Goal: Communication & Community: Answer question/provide support

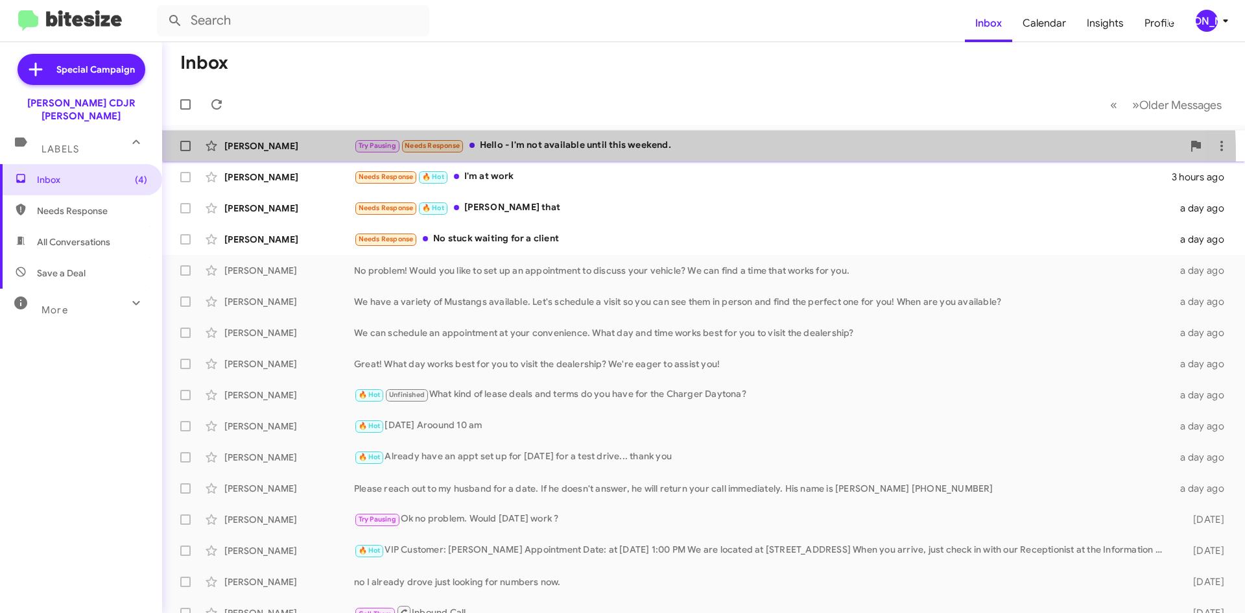
click at [562, 158] on div "[PERSON_NAME] Try Pausing Needs Response Hello - I'm not available until this w…" at bounding box center [704, 146] width 1062 height 26
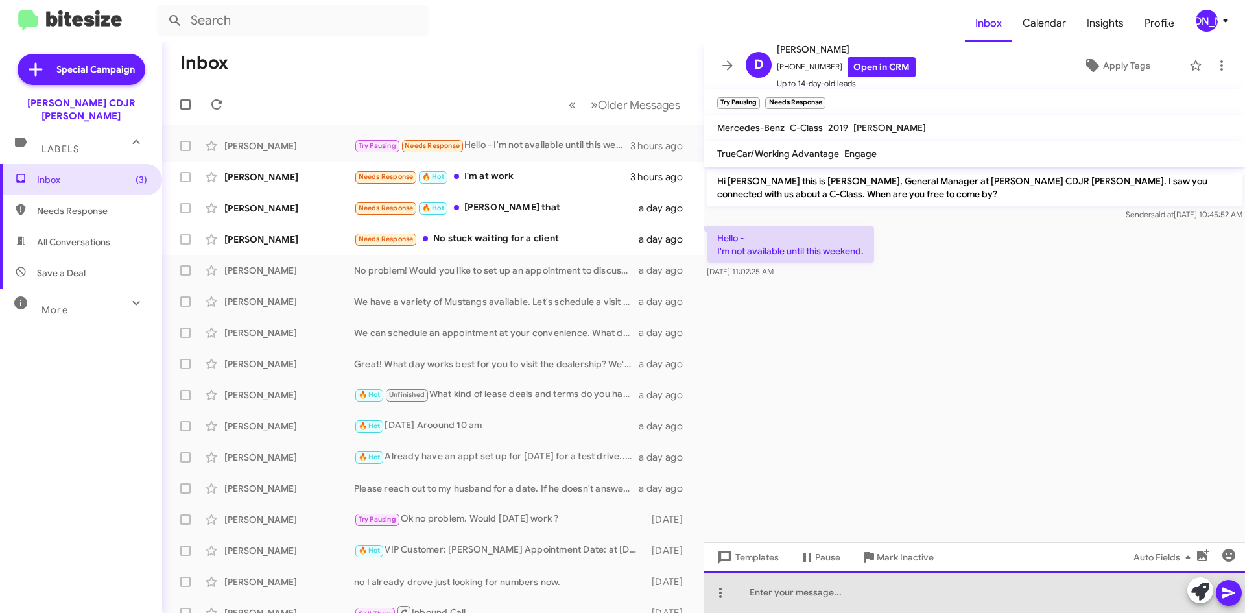
click at [826, 579] on div at bounding box center [974, 592] width 541 height 42
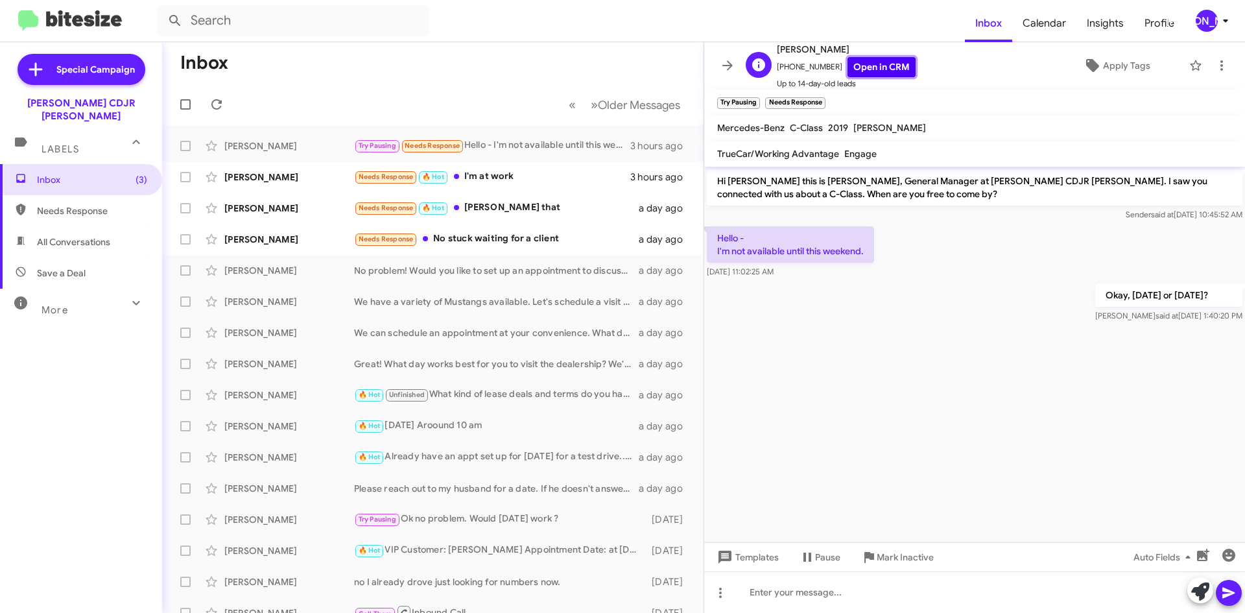
click at [860, 69] on link "Open in CRM" at bounding box center [882, 67] width 68 height 20
click at [722, 64] on icon at bounding box center [728, 66] width 16 height 16
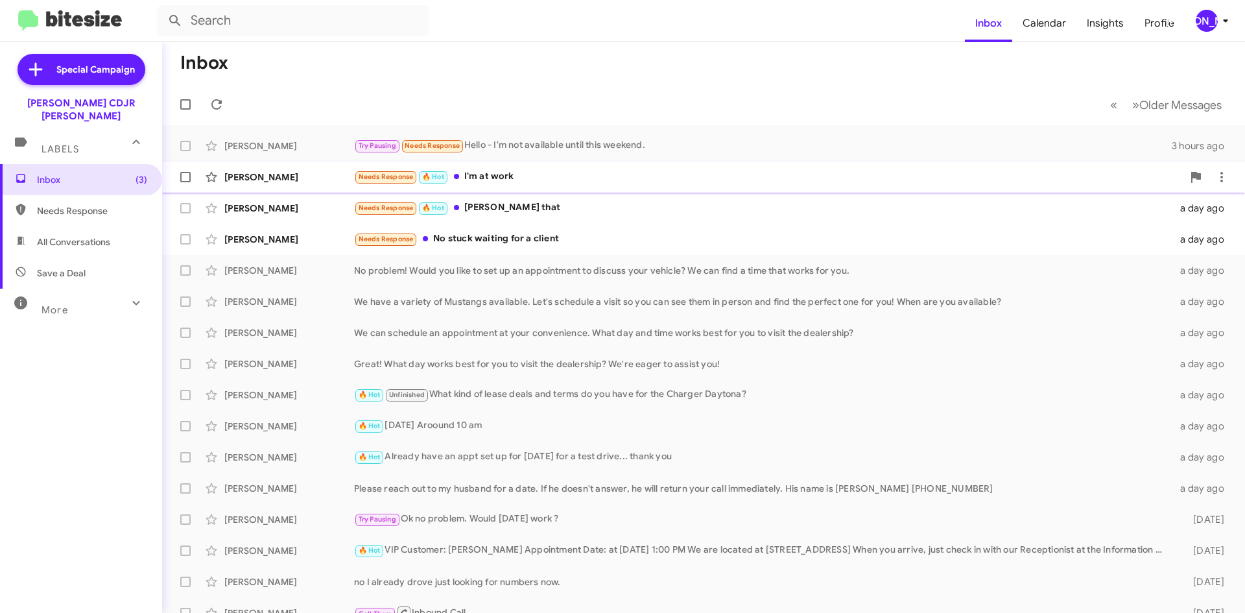
click at [557, 166] on div "[PERSON_NAME] Needs Response 🔥 Hot I'm at work 3 hours ago" at bounding box center [704, 177] width 1062 height 26
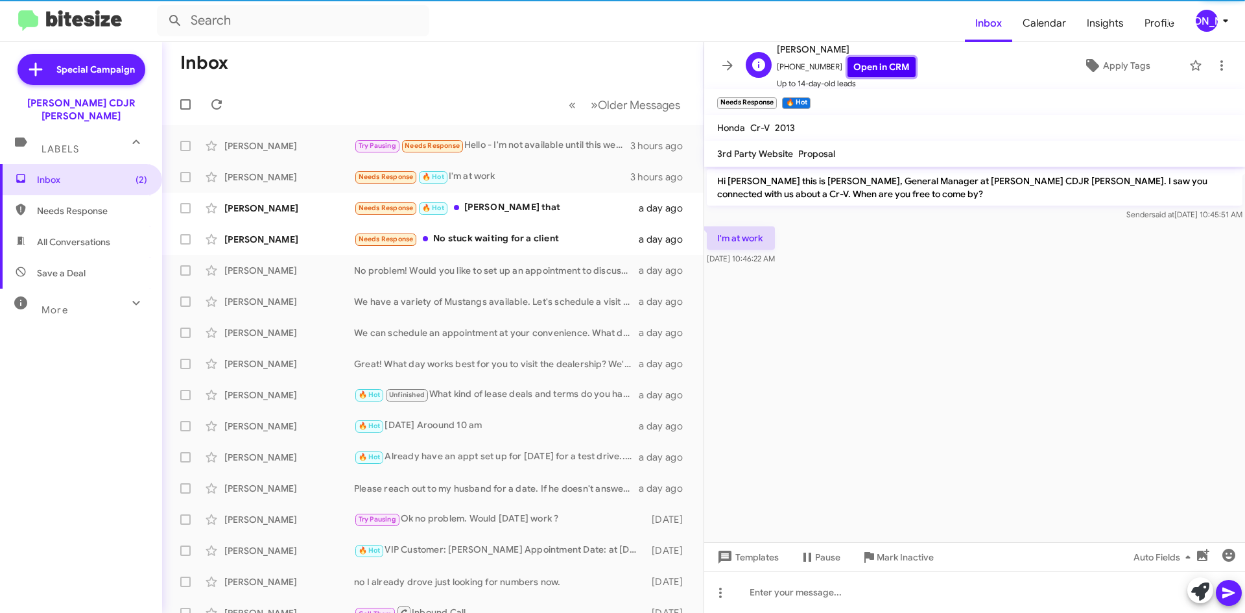
click at [858, 60] on link "Open in CRM" at bounding box center [882, 67] width 68 height 20
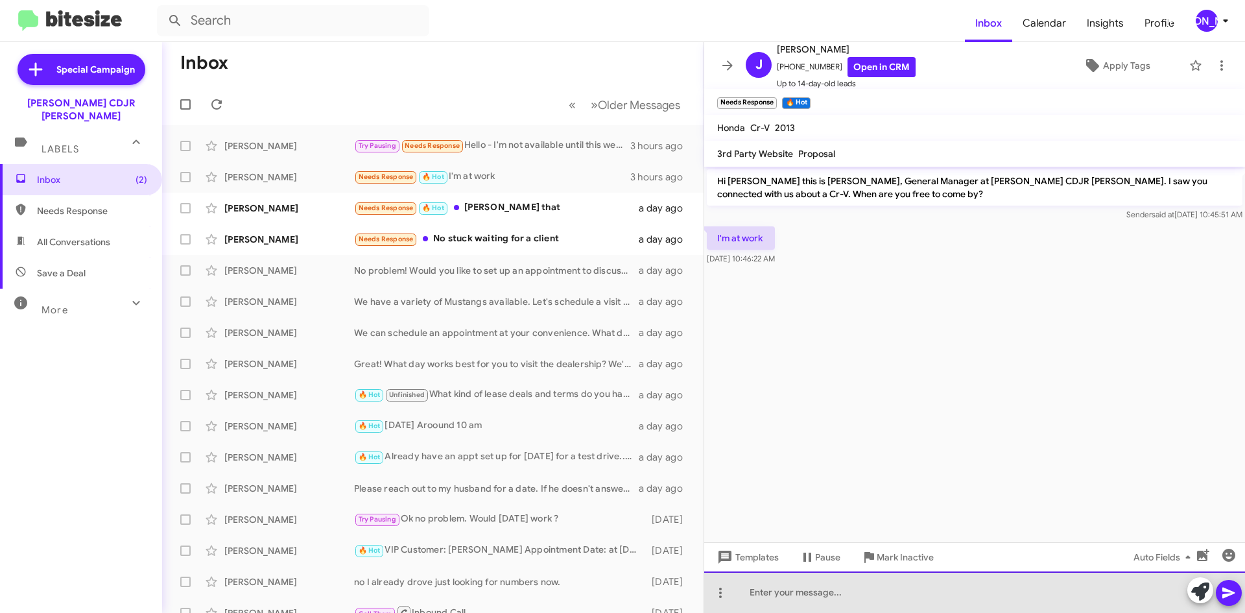
click at [824, 589] on div at bounding box center [974, 592] width 541 height 42
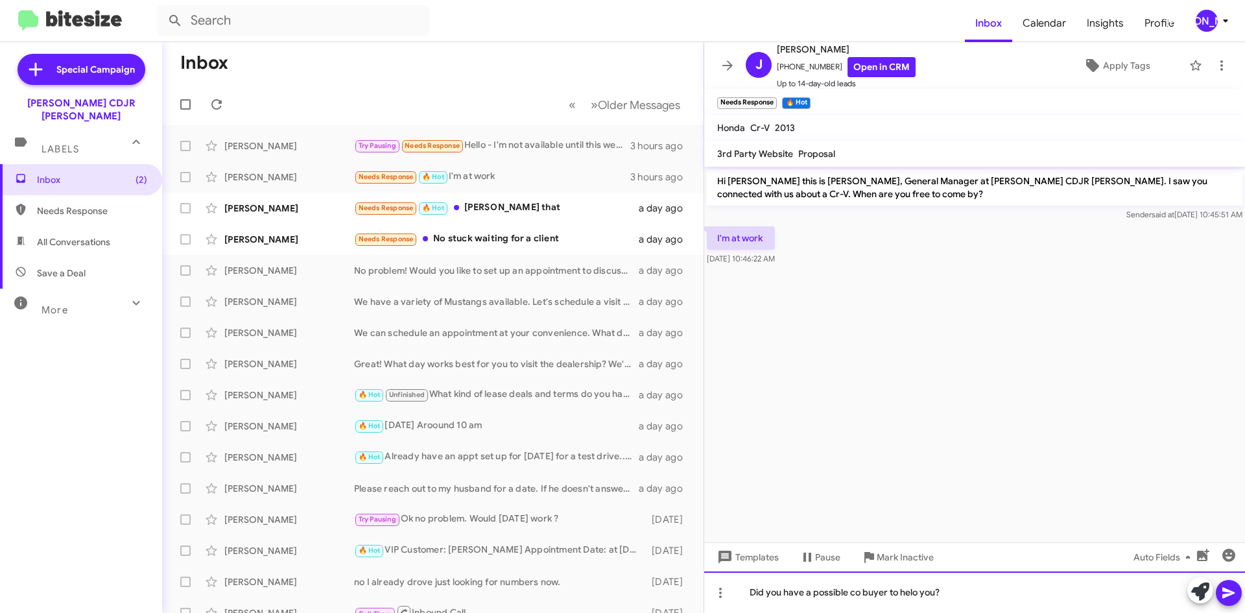
click at [921, 591] on div "Did you have a possible co buyer to helo you?" at bounding box center [974, 592] width 541 height 42
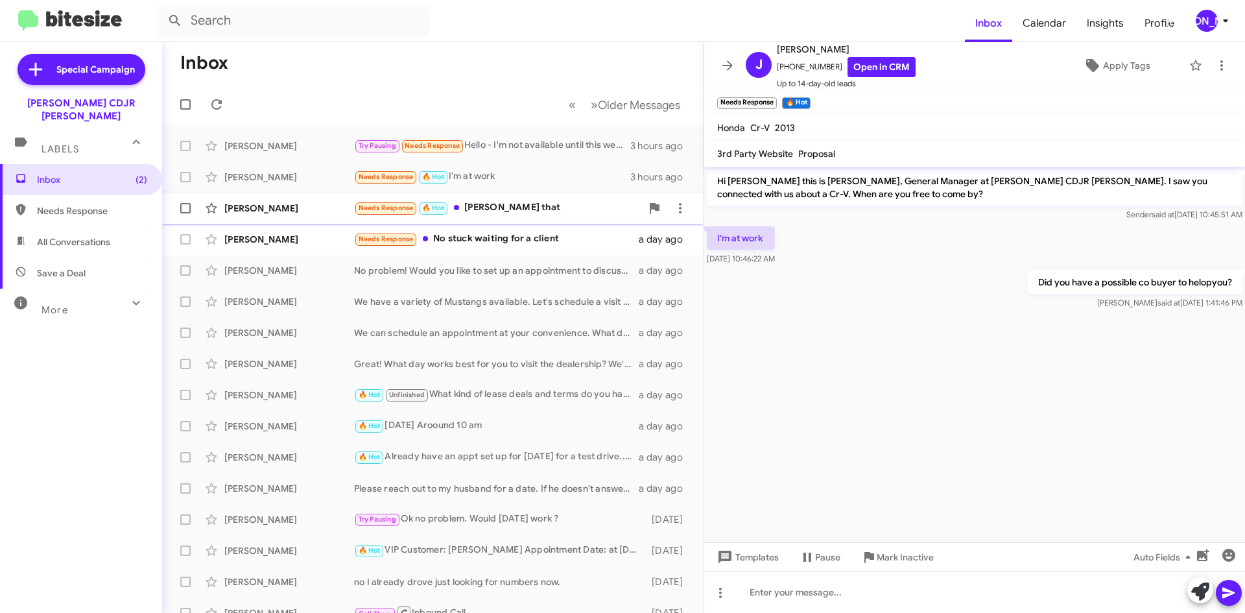
click at [505, 206] on div "Needs Response 🔥 Hot [PERSON_NAME] that" at bounding box center [497, 207] width 287 height 15
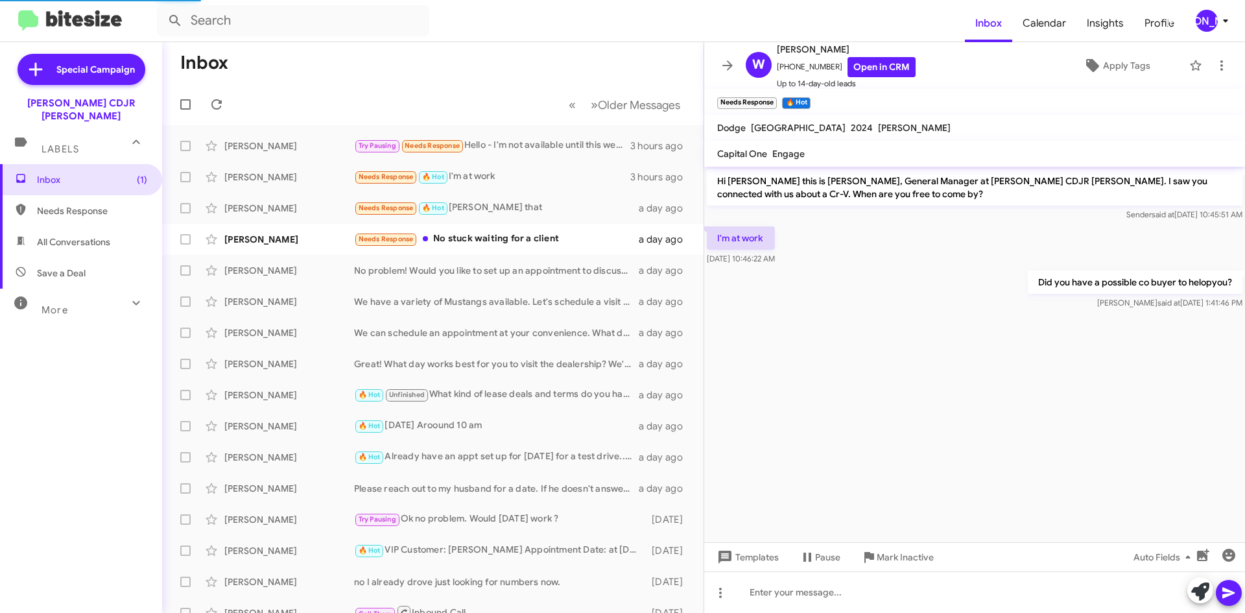
scroll to position [477, 0]
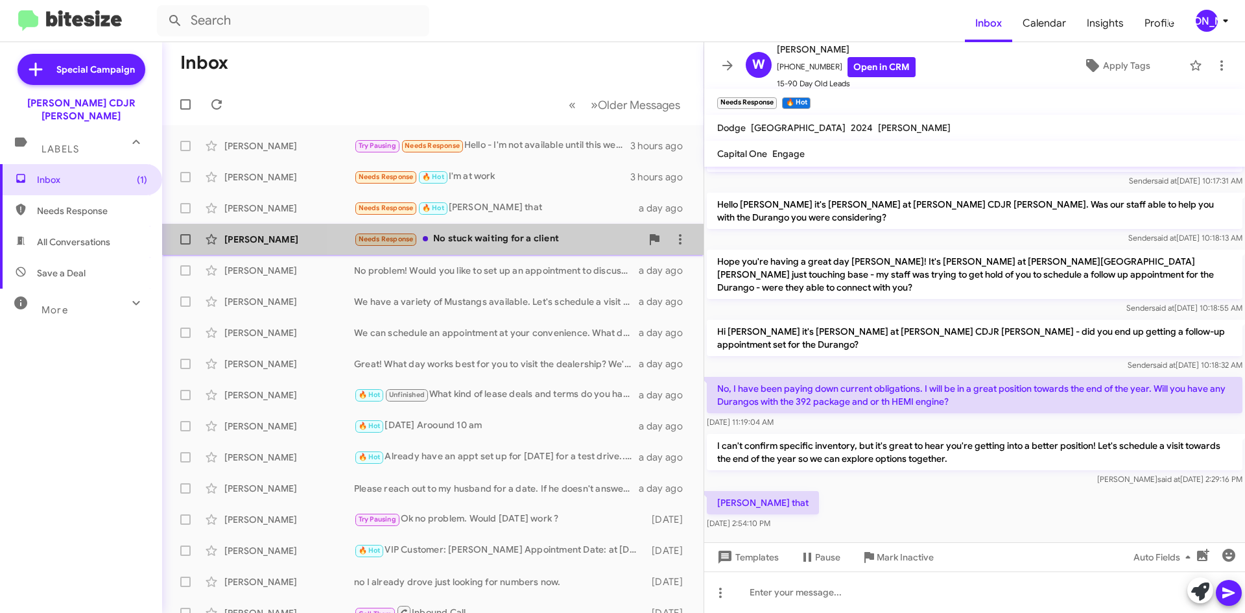
click at [527, 236] on div "Needs Response No stuck waiting for a client" at bounding box center [497, 239] width 287 height 15
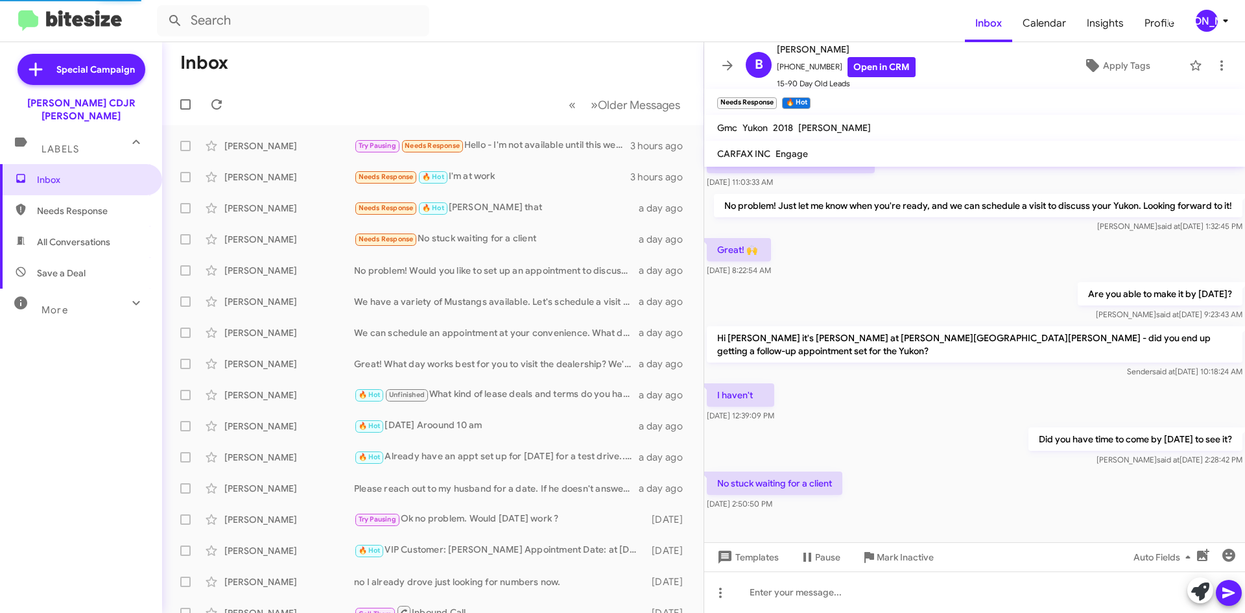
scroll to position [77, 0]
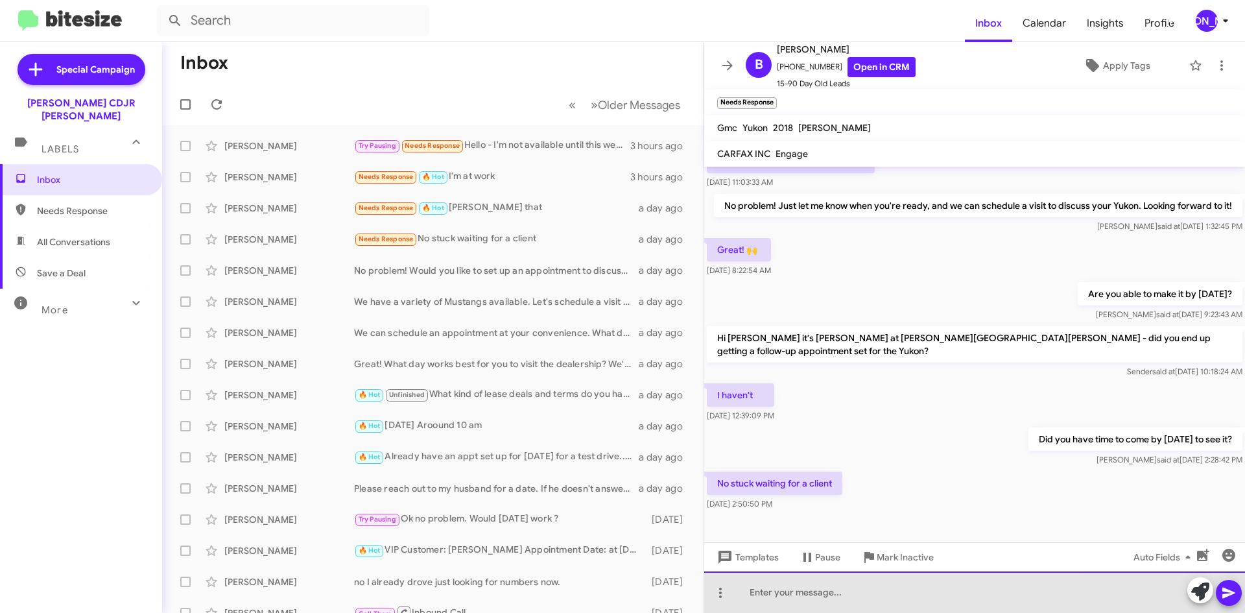
click at [835, 588] on div at bounding box center [974, 592] width 541 height 42
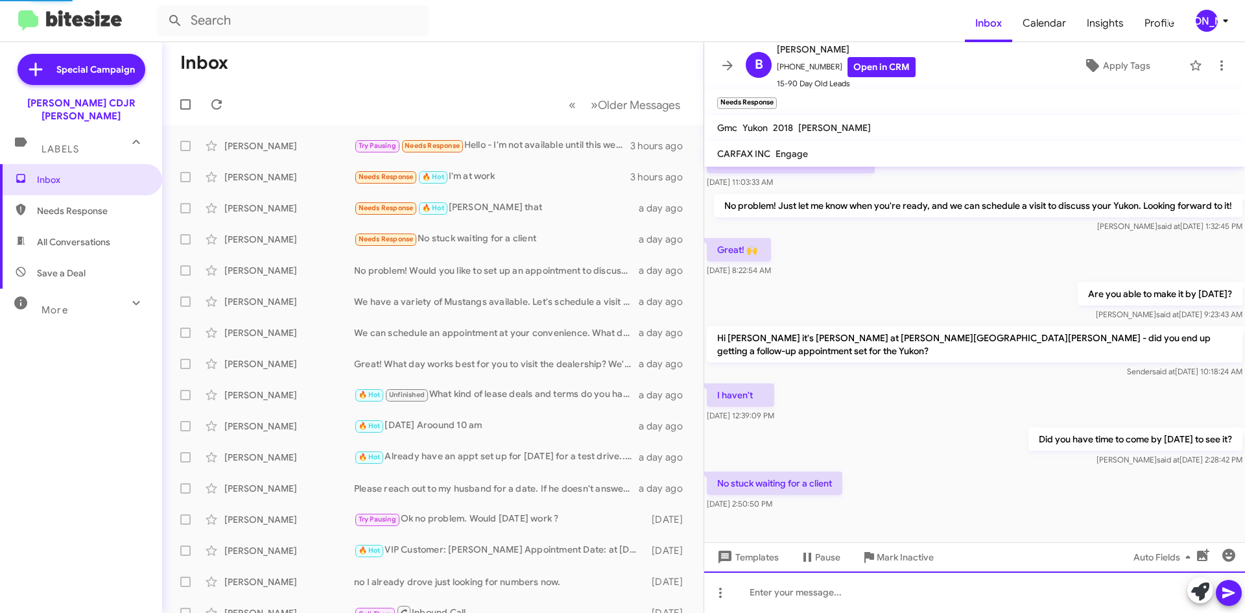
scroll to position [0, 0]
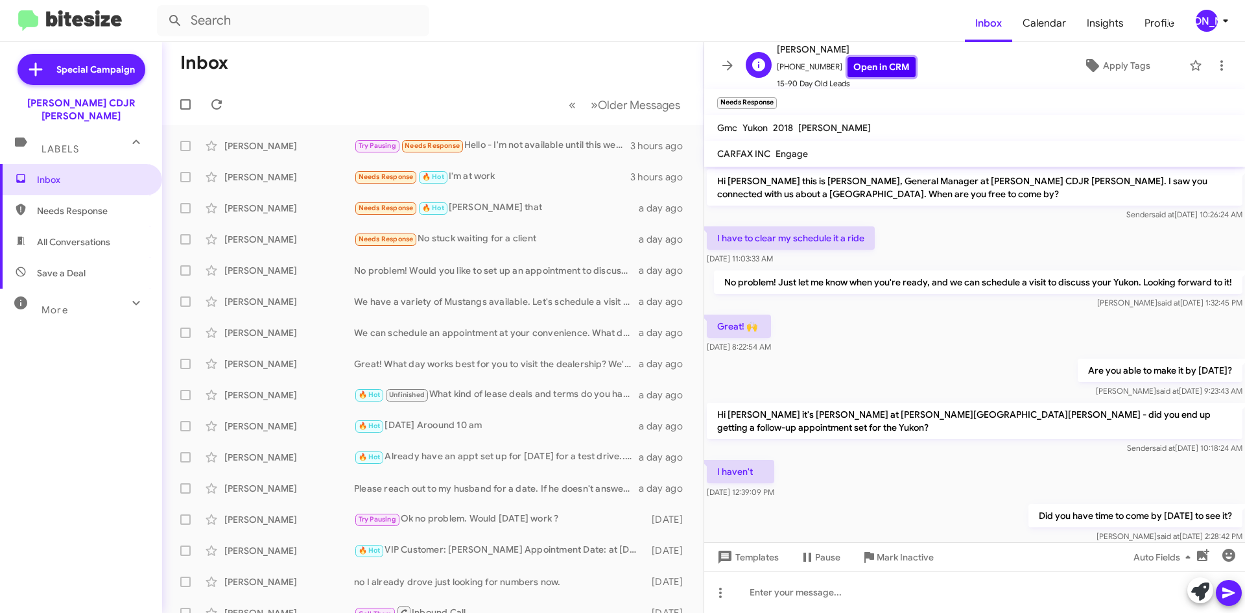
click at [850, 72] on link "Open in CRM" at bounding box center [882, 67] width 68 height 20
click at [727, 71] on icon at bounding box center [728, 66] width 16 height 16
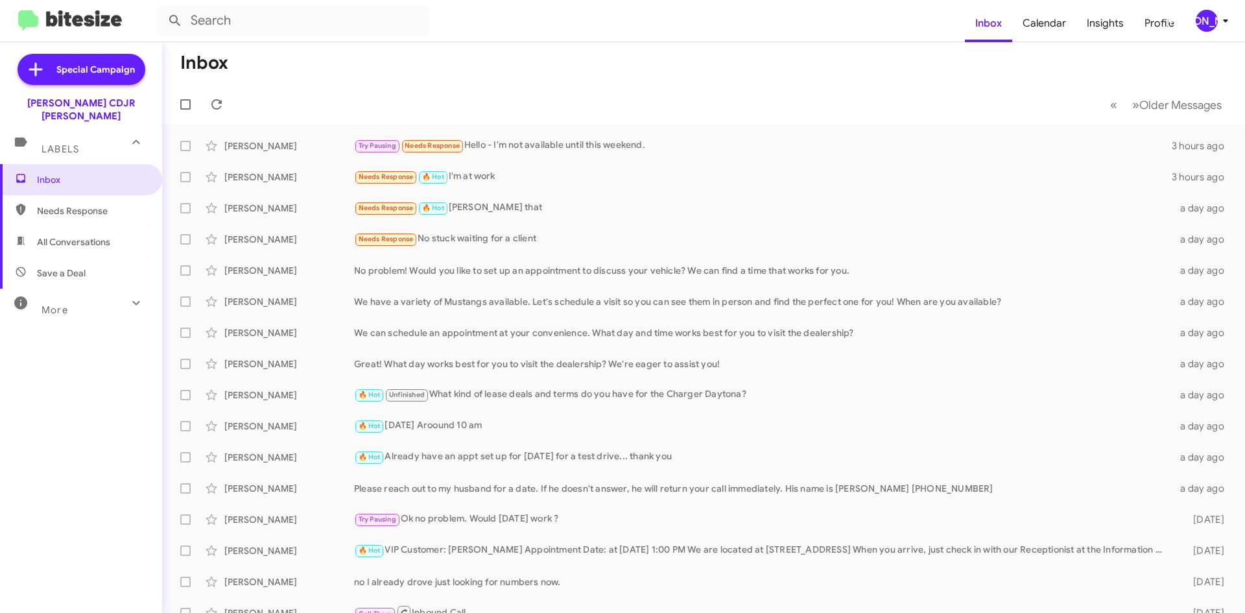
click at [1211, 23] on div "[PERSON_NAME]" at bounding box center [1207, 21] width 22 height 22
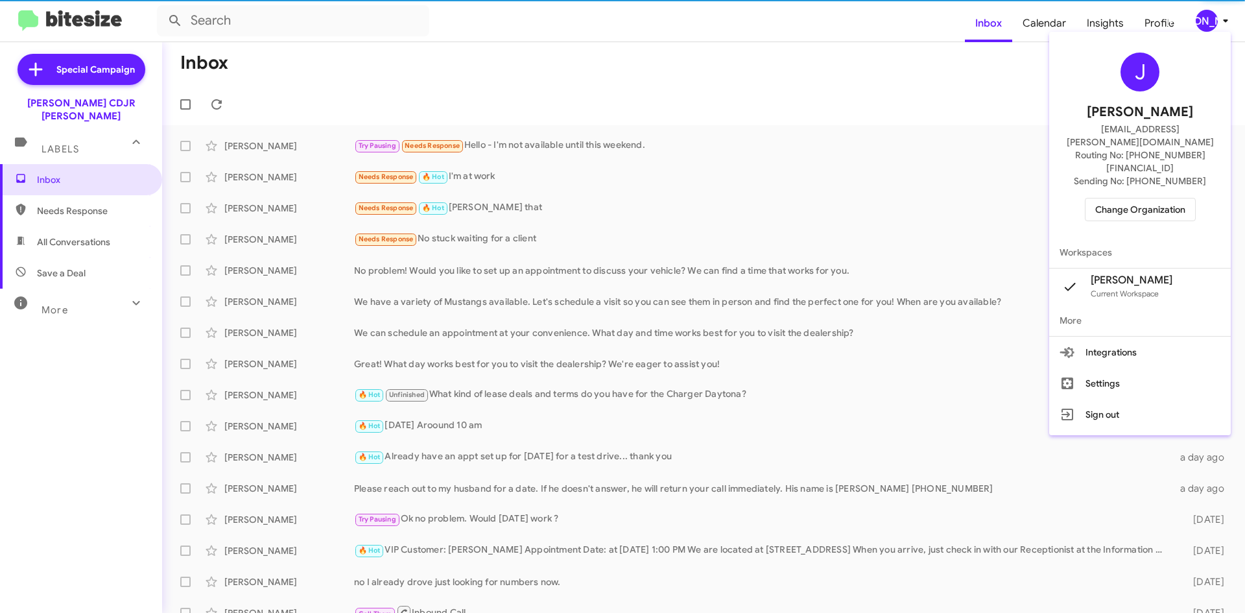
click at [1138, 198] on span "Change Organization" at bounding box center [1140, 209] width 90 height 22
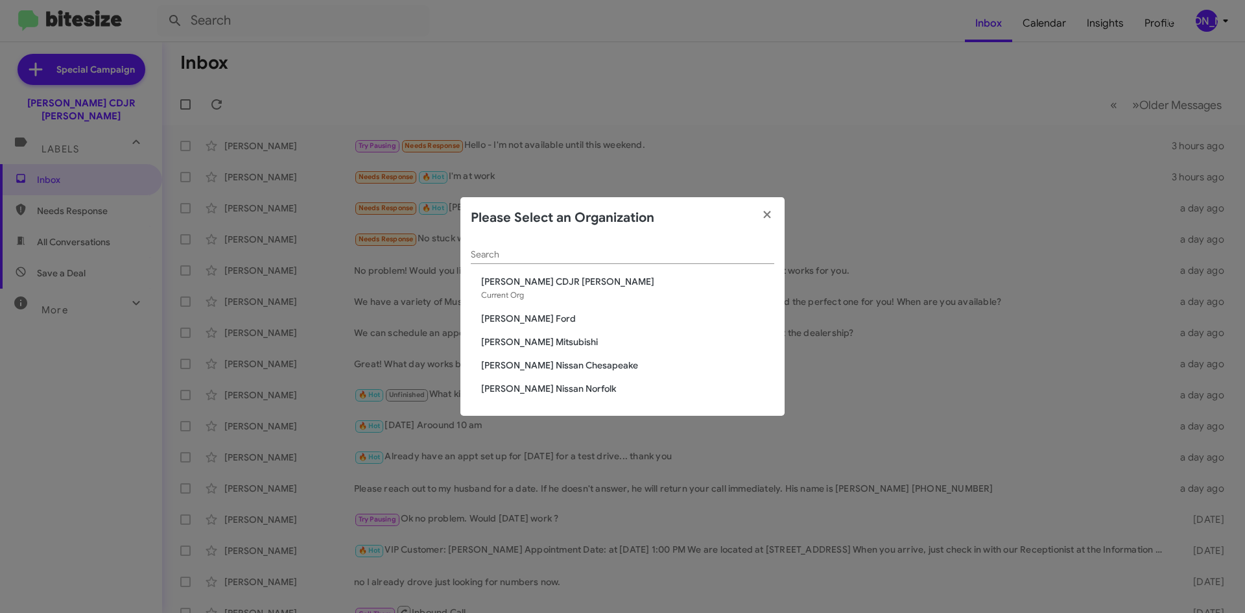
click at [545, 342] on span "[PERSON_NAME] Mitsubishi" at bounding box center [627, 341] width 293 height 13
